Goal: Task Accomplishment & Management: Complete application form

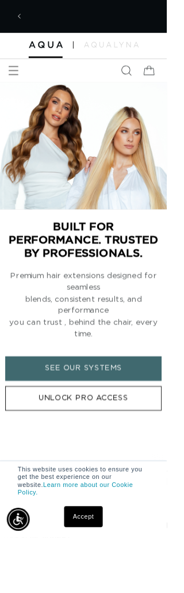
scroll to position [0, 149]
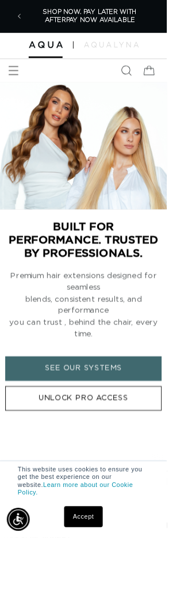
click at [18, 82] on icon "Menu" at bounding box center [15, 78] width 12 height 12
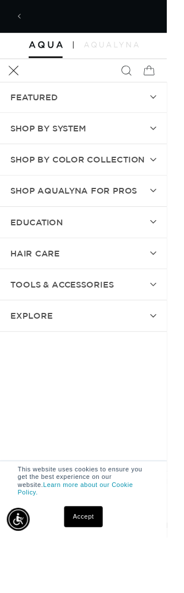
scroll to position [0, 0]
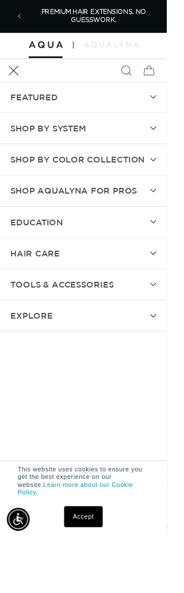
click at [162, 262] on summary "EDUCATION" at bounding box center [92, 245] width 184 height 34
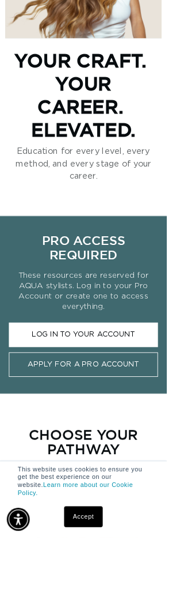
scroll to position [217, 0]
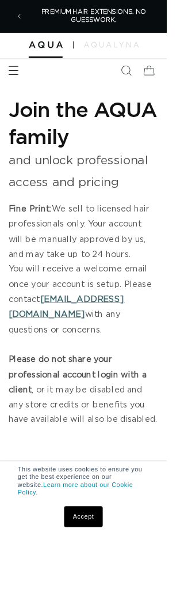
select select "US"
select select "[GEOGRAPHIC_DATA]"
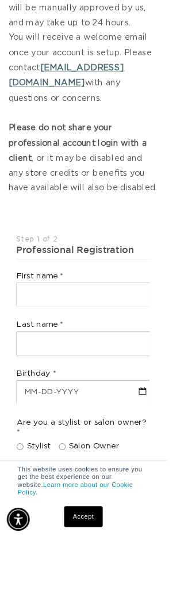
scroll to position [279, 0]
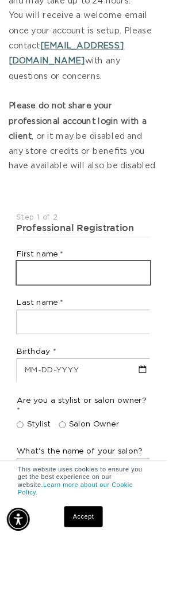
click at [128, 304] on input "text" at bounding box center [92, 301] width 148 height 26
click at [118, 295] on input "text" at bounding box center [92, 301] width 148 height 26
type input "Gabriella"
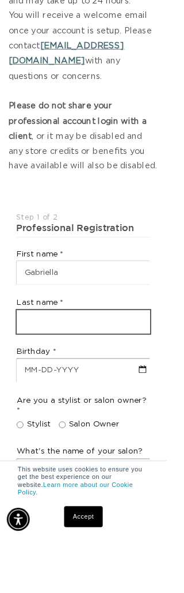
type input "Citrolo"
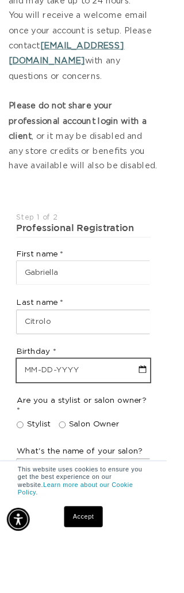
select select "7"
select select "2025"
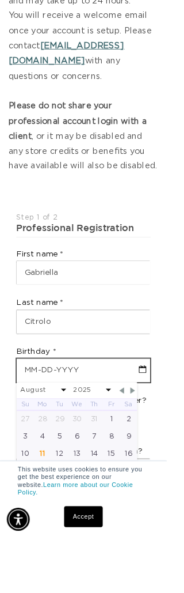
scroll to position [0, 298]
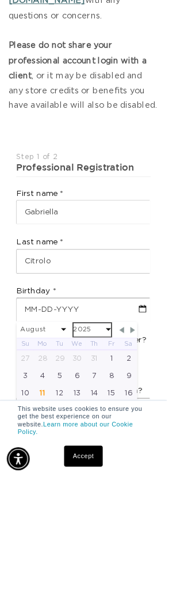
click at [90, 423] on select "2045 2044 2043 2042 2041 2040 2039 2038 2037 2036 2035 2034 2033 2032 2031 2030…" at bounding box center [101, 430] width 41 height 14
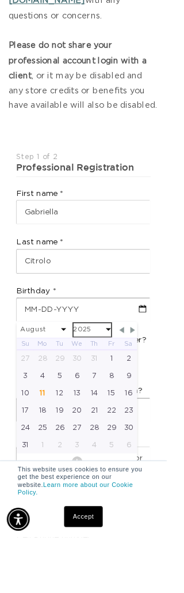
scroll to position [0, 149]
select select "7"
select select "2006"
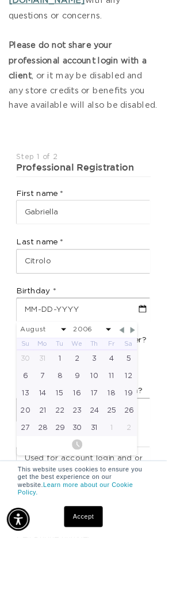
scroll to position [0, 298]
click at [65, 360] on select "January February March April May June July August September October November De…" at bounding box center [47, 364] width 51 height 14
select select "1"
select select "2006"
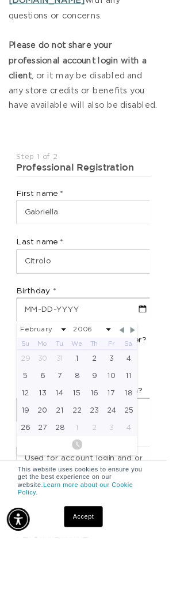
click at [139, 411] on div "11" at bounding box center [142, 414] width 19 height 19
type input "02-11-2006"
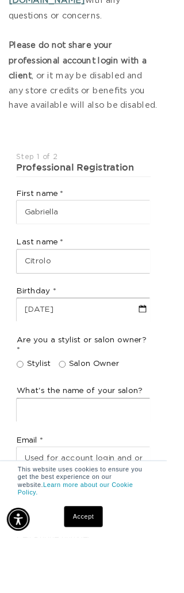
scroll to position [0, 149]
click at [30, 396] on span "Stylist" at bounding box center [43, 402] width 27 height 12
click at [26, 398] on input "Stylist" at bounding box center [21, 401] width 7 height 7
radio input "true"
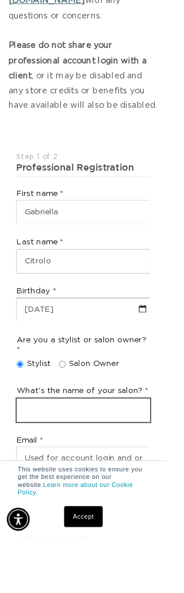
click at [105, 440] on input "text" at bounding box center [92, 453] width 148 height 26
type input "Paul Mitchell the school chs"
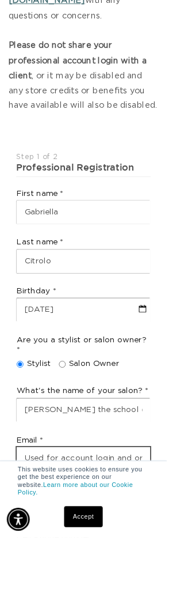
click at [121, 493] on input "email" at bounding box center [92, 506] width 148 height 26
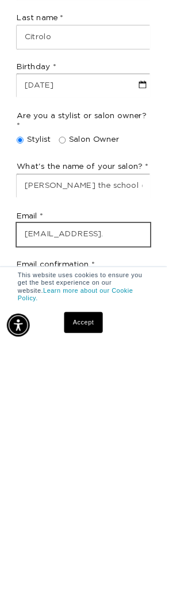
scroll to position [0, 0]
type input "gabriellacosmo@icloud.com"
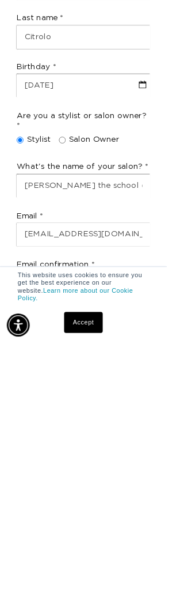
click at [166, 513] on input "email" at bounding box center [92, 526] width 148 height 26
type input "gabriellacosmo@icloud.com"
click at [149, 567] on input "text" at bounding box center [92, 580] width 148 height 26
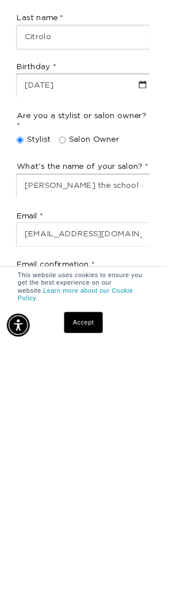
type input "+1 843 990 3012"
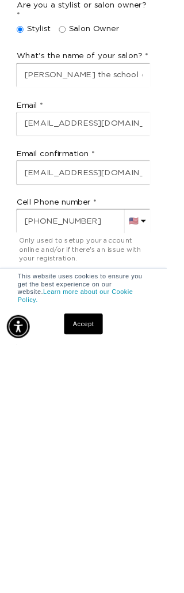
click at [123, 533] on select "Your Country United States Canada Afghanistan Åland Islands Albania Algeria And…" at bounding box center [92, 546] width 148 height 26
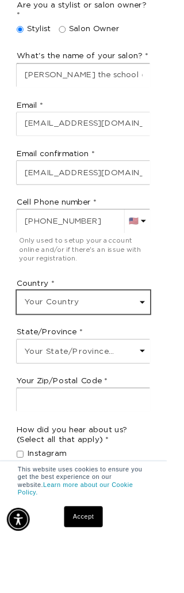
scroll to position [0, 298]
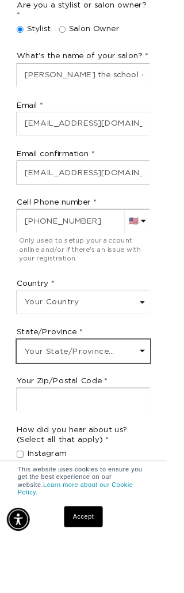
click at [138, 375] on select "Your State/Province... Alabama Alaska American Samoa Arizona Arkansas Californi…" at bounding box center [92, 388] width 148 height 26
select select "South Carolina"
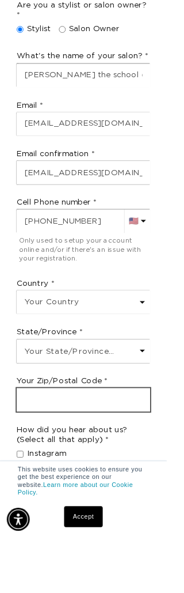
click at [118, 428] on input "text" at bounding box center [92, 441] width 148 height 26
type input "29412"
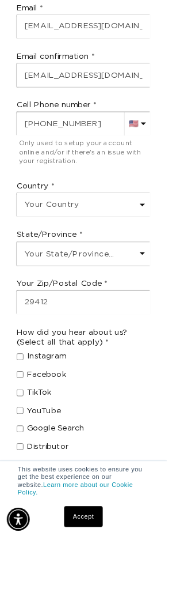
scroll to position [0, 298]
checkbox input "true"
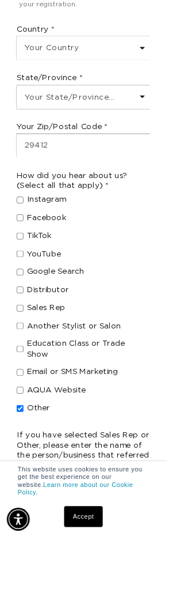
scroll to position [0, 0]
click at [27, 354] on label "Another Stylist or Salon" at bounding box center [87, 360] width 139 height 12
click at [26, 356] on input "Another Stylist or Salon" at bounding box center [21, 359] width 7 height 7
checkbox input "true"
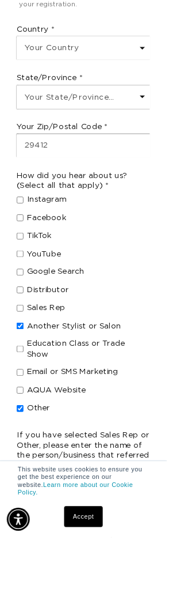
click at [141, 522] on input "text" at bounding box center [92, 535] width 148 height 26
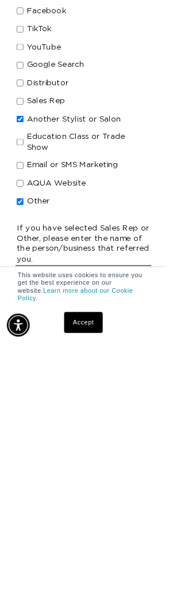
scroll to position [0, 0]
type input "Cg salon"
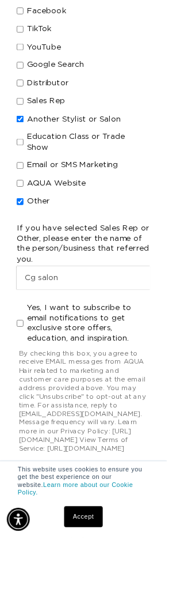
scroll to position [0, 149]
click at [25, 334] on label "Yes, I want to subscribe to email notifications to get exclusive store offers, …" at bounding box center [92, 356] width 148 height 45
click at [25, 353] on input "Yes, I want to subscribe to email notifications to get exclusive store offers, …" at bounding box center [21, 356] width 7 height 7
checkbox input "true"
click at [21, 530] on input "Yes, I want to subsribe to SMS notifications to get exclusive store offers." at bounding box center [21, 533] width 7 height 7
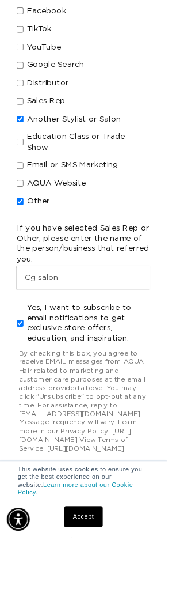
checkbox input "true"
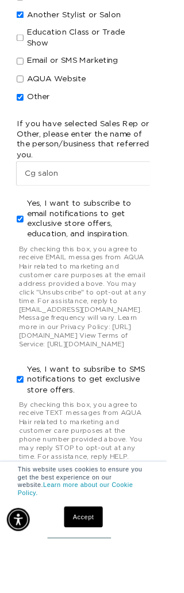
scroll to position [1340, 0]
click at [104, 583] on button "Next" at bounding box center [87, 597] width 70 height 29
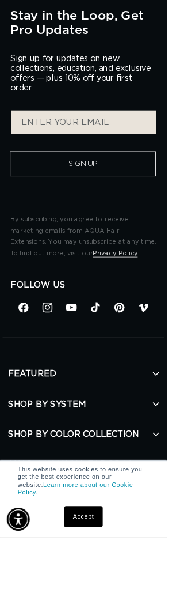
scroll to position [0, 0]
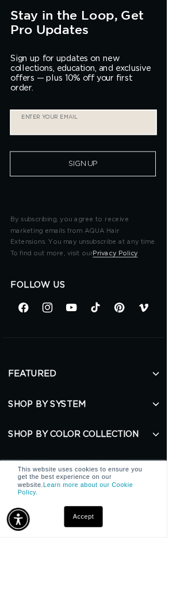
click at [143, 122] on input "Enter your email" at bounding box center [92, 135] width 160 height 26
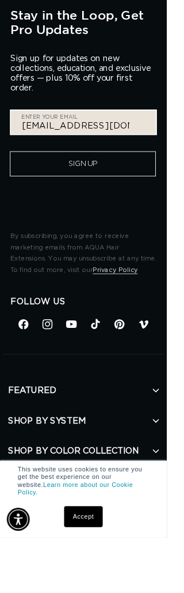
scroll to position [0, 298]
type input "gabriellacosmo@icloud.com"
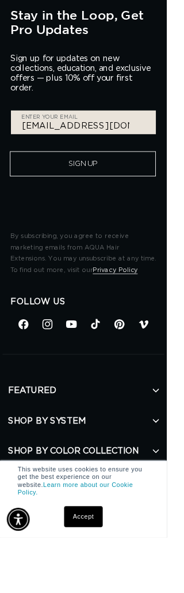
click at [154, 167] on button "Sign Up" at bounding box center [91, 181] width 161 height 28
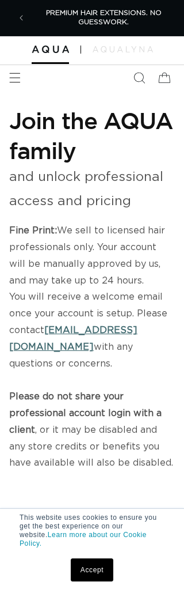
select select "US"
select select "[GEOGRAPHIC_DATA]"
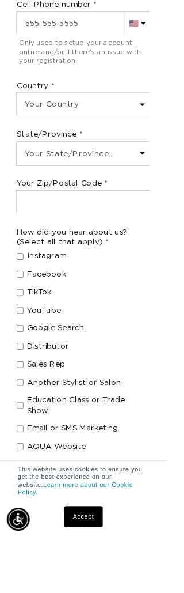
scroll to position [0, 298]
click at [108, 581] on link "Accept" at bounding box center [92, 569] width 43 height 23
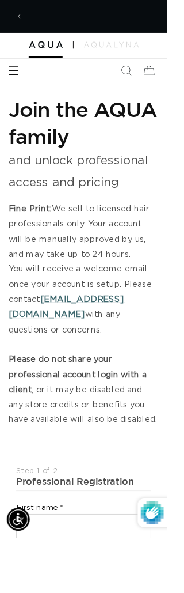
scroll to position [0, 0]
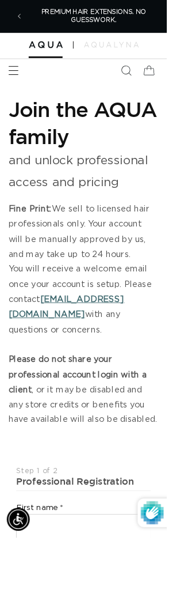
click at [10, 81] on icon "Menu" at bounding box center [15, 78] width 12 height 12
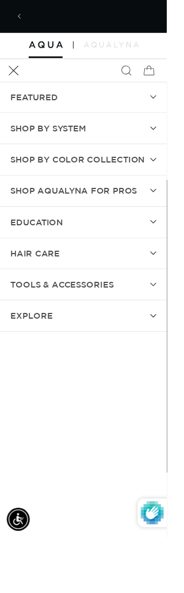
scroll to position [0, 149]
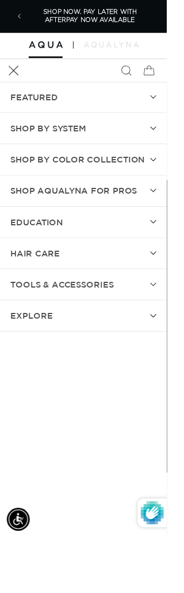
click at [161, 149] on summary "SHOP BY SYSTEM" at bounding box center [92, 141] width 184 height 34
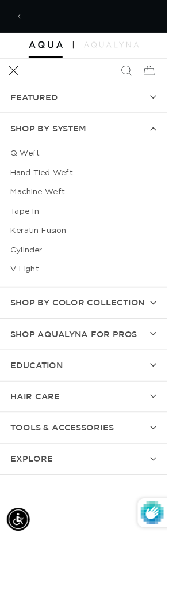
scroll to position [0, 0]
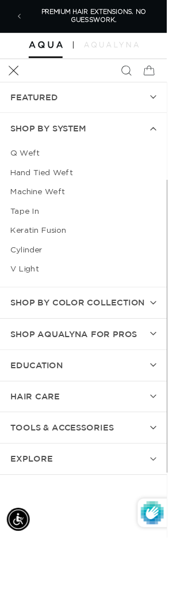
click at [43, 305] on link "V Light" at bounding box center [92, 296] width 161 height 21
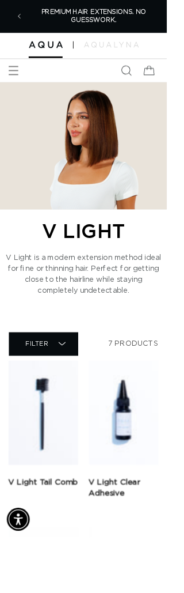
click at [19, 84] on icon "Menu" at bounding box center [15, 78] width 12 height 12
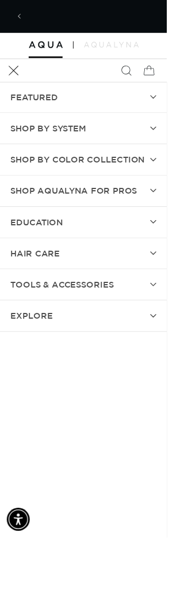
scroll to position [0, 149]
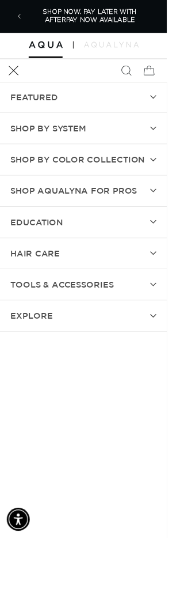
click at [153, 156] on summary "SHOP BY SYSTEM" at bounding box center [92, 141] width 184 height 34
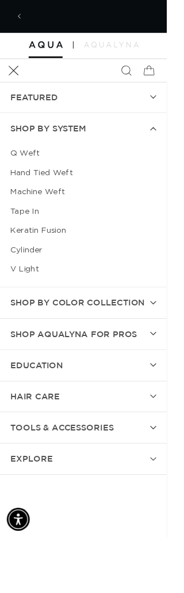
scroll to position [0, 298]
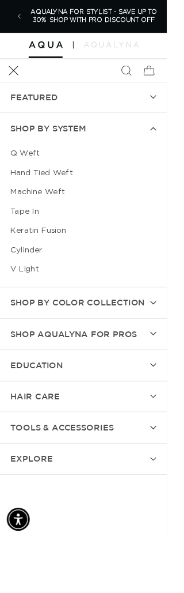
click at [75, 265] on link "Keratin Fusion" at bounding box center [92, 254] width 161 height 21
